Goal: Information Seeking & Learning: Learn about a topic

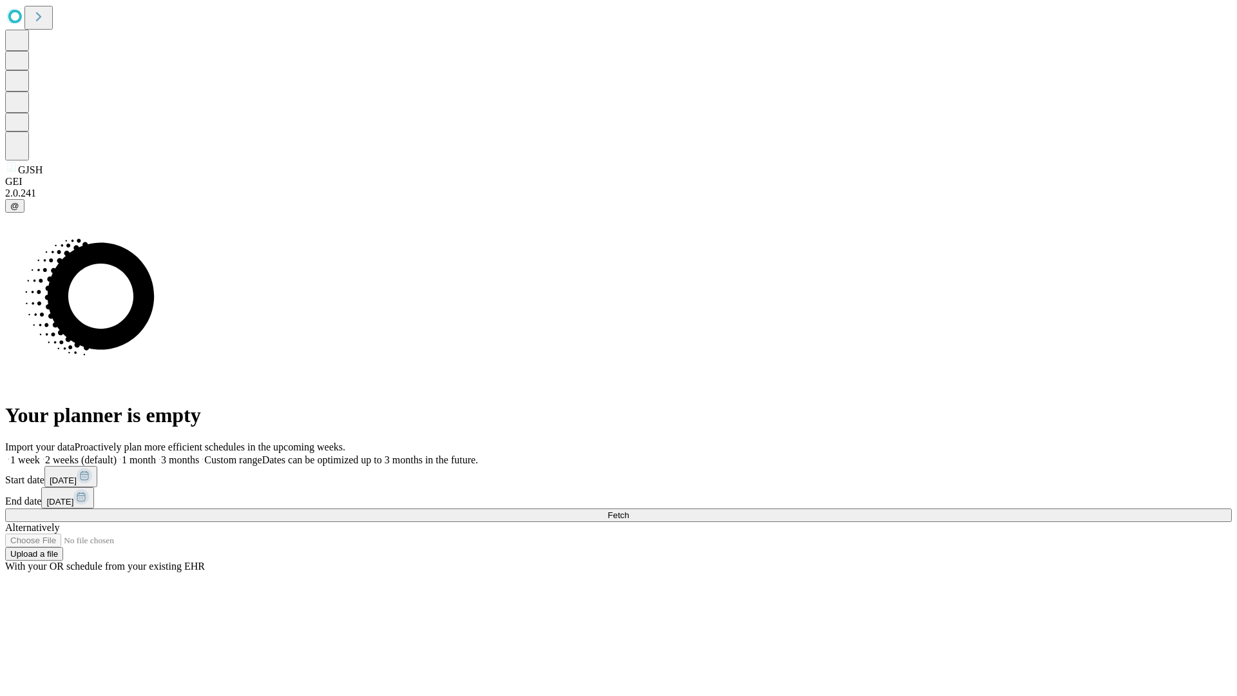
click at [629, 510] on span "Fetch" at bounding box center [617, 515] width 21 height 10
